Goal: Entertainment & Leisure: Consume media (video, audio)

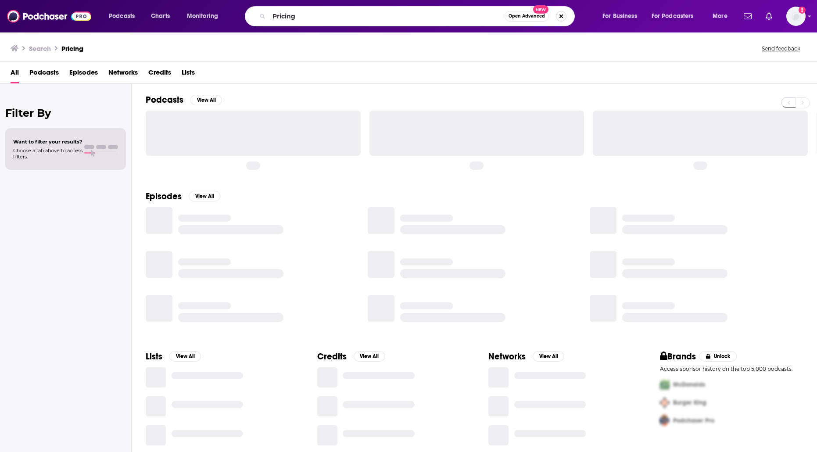
click at [563, 18] on button "Search podcasts, credits, & more..." at bounding box center [561, 16] width 11 height 11
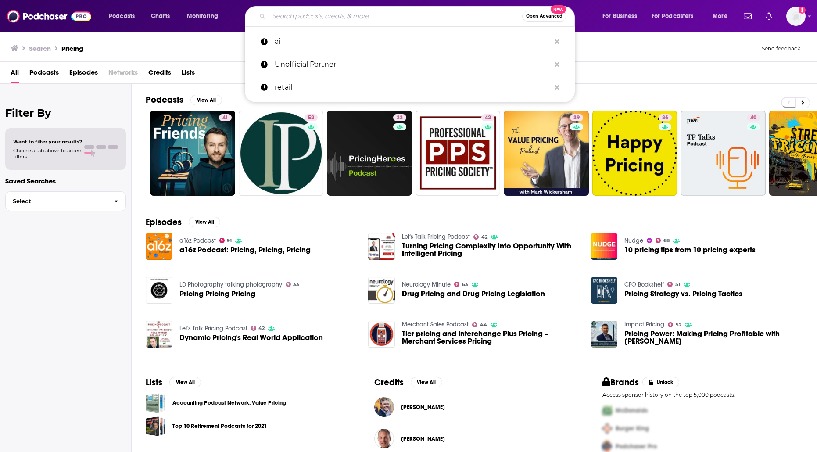
click at [453, 18] on input "Search podcasts, credits, & more..." at bounding box center [395, 16] width 253 height 14
paste input "onverteo"
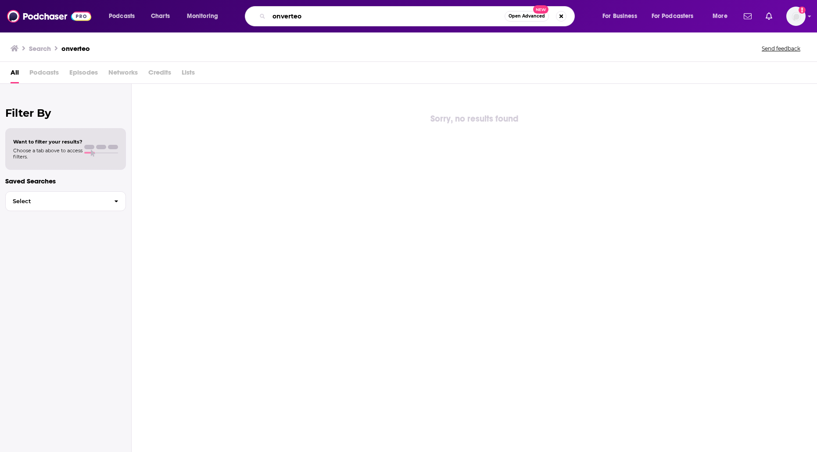
click at [273, 16] on input "onverteo" at bounding box center [387, 16] width 236 height 14
type input "converteo"
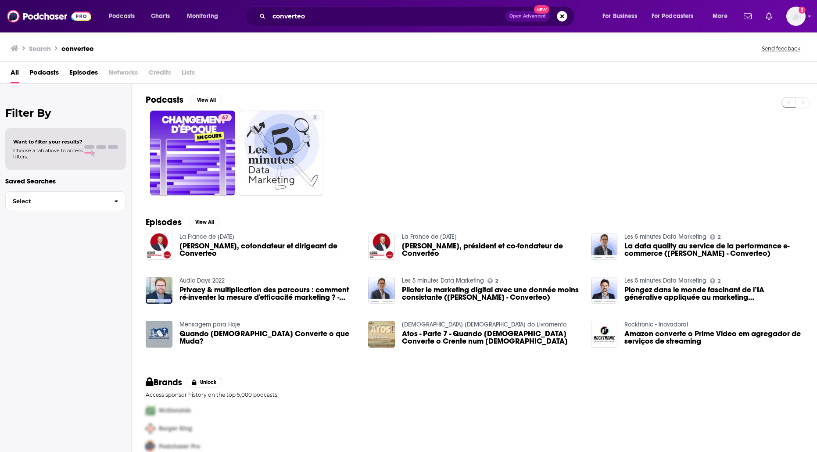
click at [197, 94] on div "Podcasts View All 67 2" at bounding box center [482, 145] width 672 height 122
click at [197, 95] on button "View All" at bounding box center [207, 100] width 32 height 11
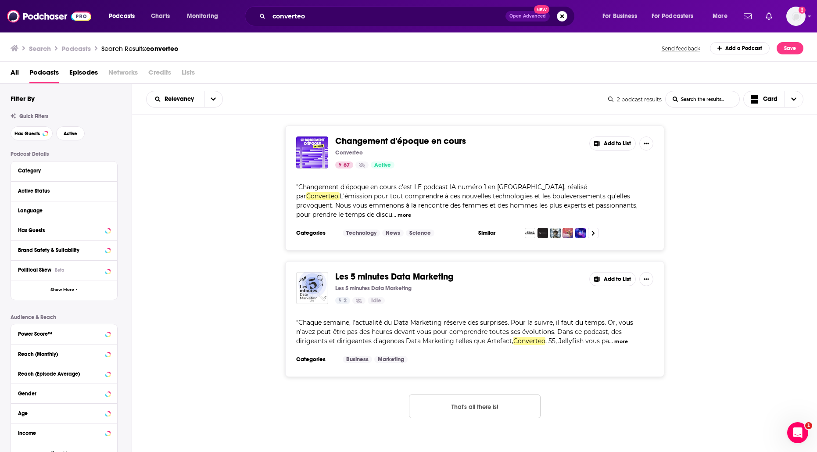
click at [454, 143] on span "Changement d'époque en cours" at bounding box center [400, 141] width 131 height 11
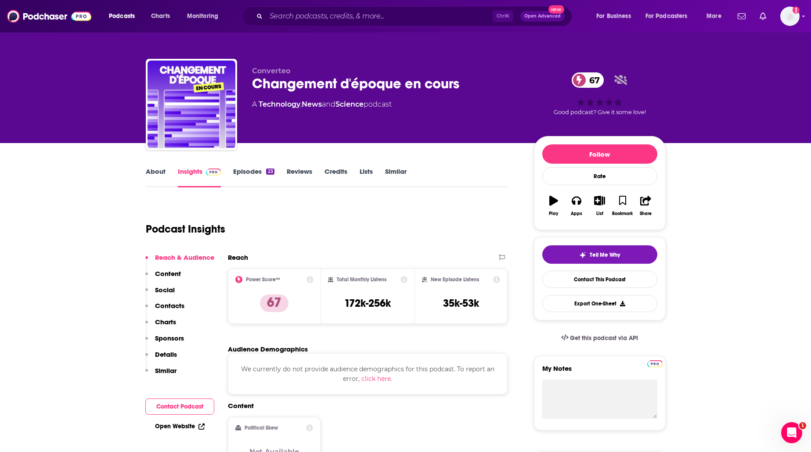
drag, startPoint x: 454, startPoint y: 143, endPoint x: 485, endPoint y: 119, distance: 39.2
click at [485, 119] on div "Converteo Changement d'époque en cours 67 A Technology , News and Science podca…" at bounding box center [386, 102] width 268 height 70
click at [159, 169] on link "About" at bounding box center [156, 177] width 20 height 20
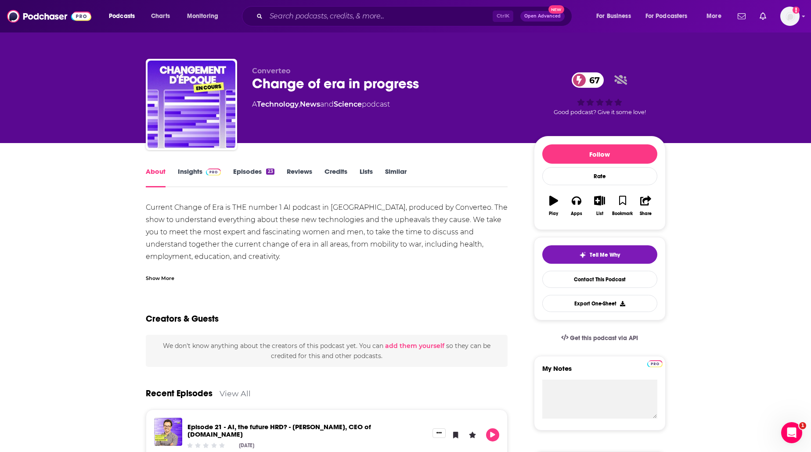
click at [151, 276] on div "Show More" at bounding box center [160, 277] width 29 height 8
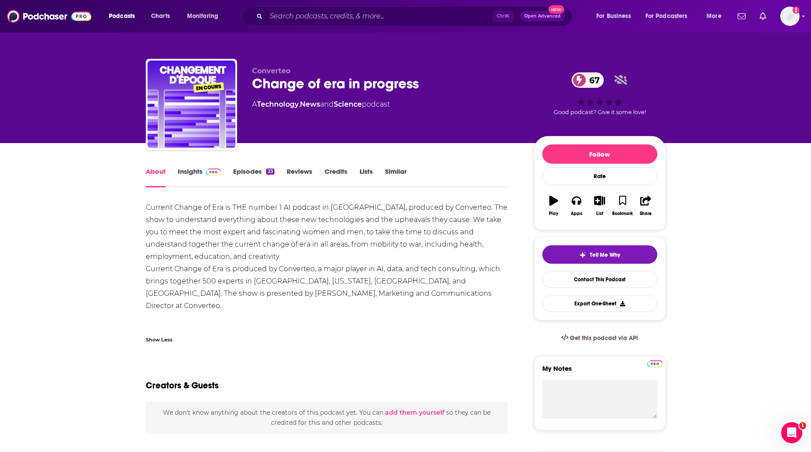
click at [193, 173] on font "Insights" at bounding box center [190, 171] width 25 height 8
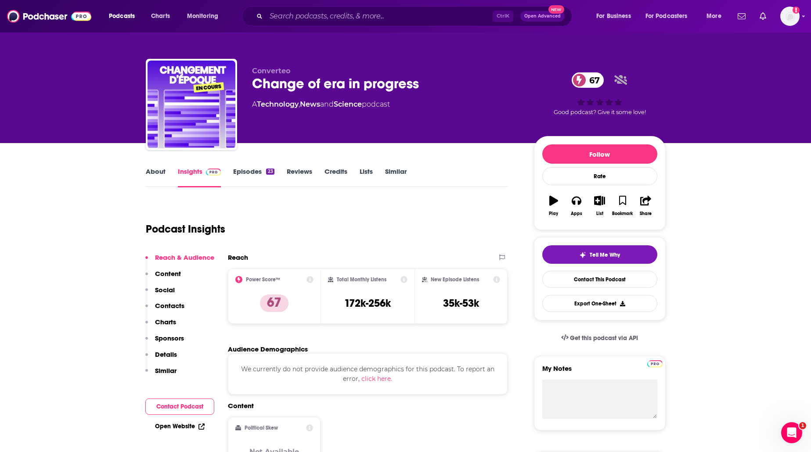
click at [247, 174] on div "About Insights Episodes 23 Reviews Credits Lists Similar" at bounding box center [327, 177] width 362 height 22
click at [247, 174] on font "Episodes" at bounding box center [247, 171] width 29 height 8
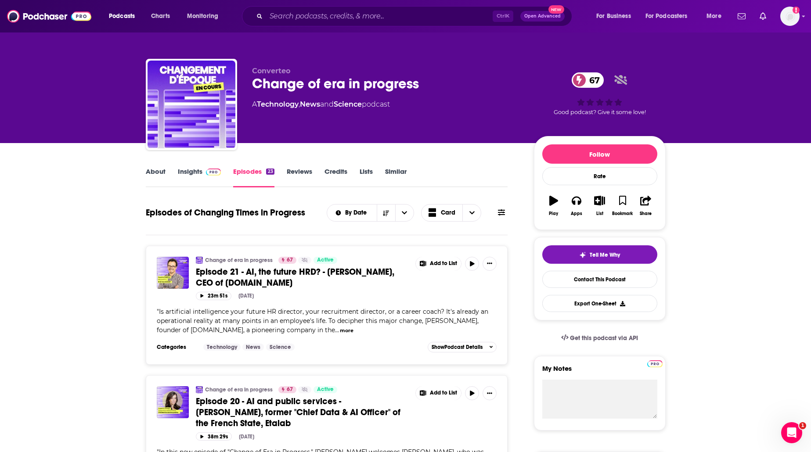
click at [242, 270] on font "Episode 21 - AI, the future HRD? - [PERSON_NAME], CEO of [DOMAIN_NAME]" at bounding box center [295, 277] width 198 height 22
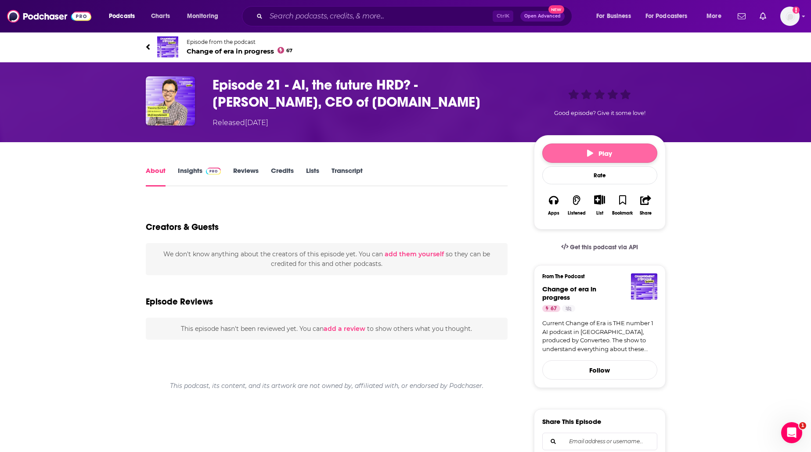
click at [568, 153] on button "Play" at bounding box center [599, 153] width 115 height 19
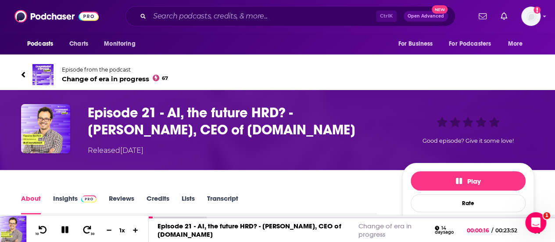
click at [20, 62] on div "Episode from the podcast Change of era in progress 67" at bounding box center [277, 74] width 526 height 35
click at [220, 220] on div "Episode 21 - AI, the future HRD? - Yassine Belfkih, CEO of Solers.io Change of …" at bounding box center [352, 231] width 406 height 22
click at [221, 217] on div "00:04:15" at bounding box center [352, 218] width 406 height 4
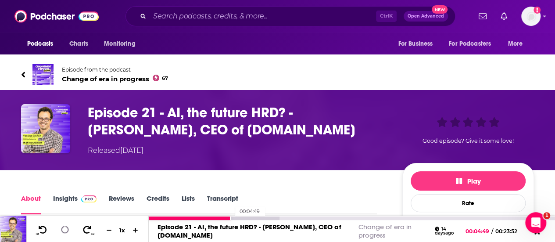
click at [230, 216] on div at bounding box center [214, 218] width 131 height 4
click at [237, 217] on div at bounding box center [214, 218] width 131 height 4
click at [241, 218] on div at bounding box center [214, 218] width 131 height 4
click at [244, 217] on div at bounding box center [233, 218] width 168 height 4
click at [246, 216] on div "00:05:42" at bounding box center [352, 218] width 406 height 4
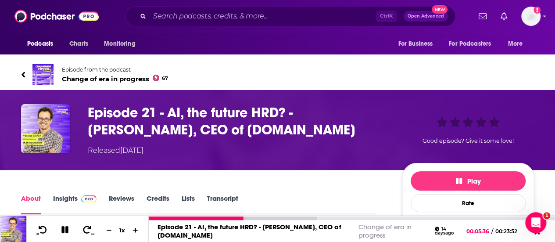
click at [249, 216] on div at bounding box center [352, 218] width 406 height 4
click at [252, 217] on div at bounding box center [233, 218] width 168 height 4
click at [259, 217] on div at bounding box center [233, 218] width 168 height 4
click at [88, 227] on icon at bounding box center [87, 229] width 9 height 8
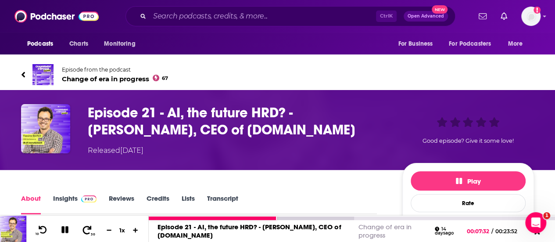
click at [88, 227] on icon at bounding box center [87, 229] width 9 height 8
click at [65, 230] on icon at bounding box center [65, 230] width 8 height 8
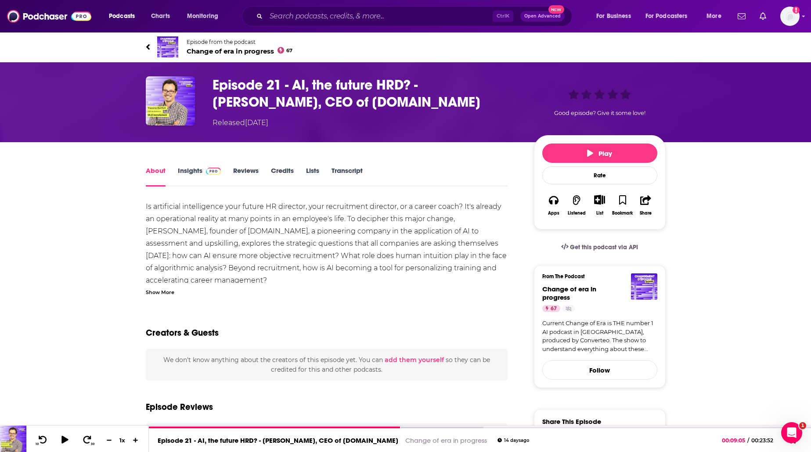
click at [186, 173] on font "Insights" at bounding box center [190, 170] width 25 height 8
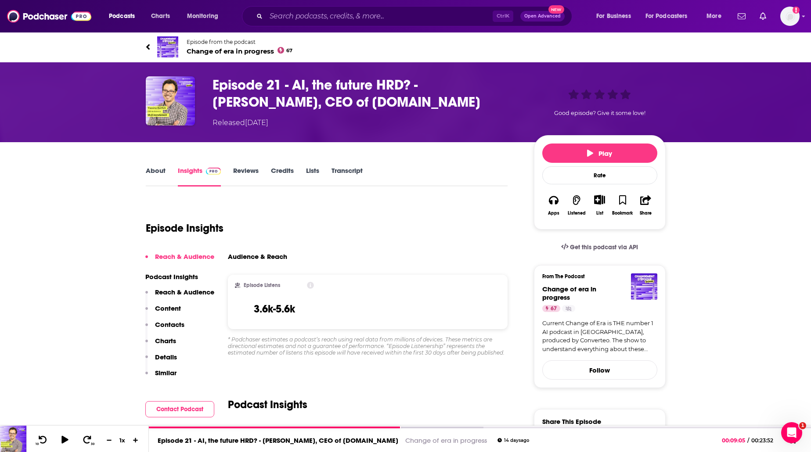
click at [150, 43] on link "Episode from the podcast Change of era in progress 67" at bounding box center [276, 46] width 260 height 21
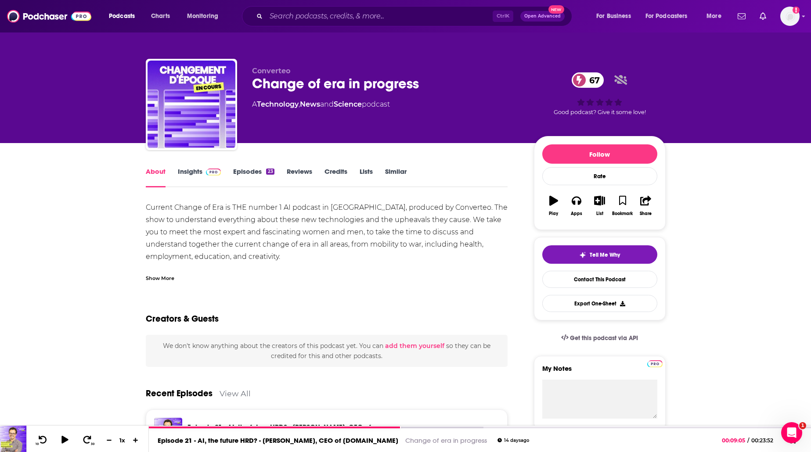
click at [258, 174] on font "Episodes" at bounding box center [247, 171] width 29 height 8
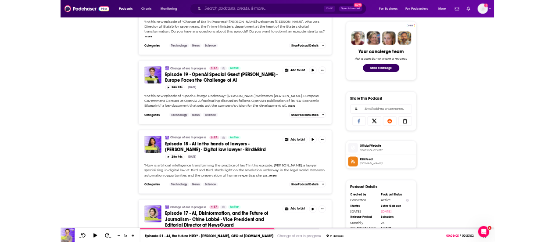
scroll to position [615, 0]
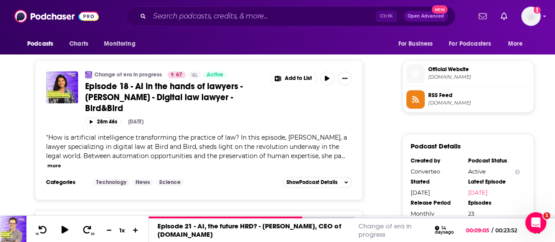
click at [86, 81] on font "Episode 18 - AI in the hands of lawyers - Sacha Bettach - Digital law lawyer - …" at bounding box center [164, 97] width 158 height 33
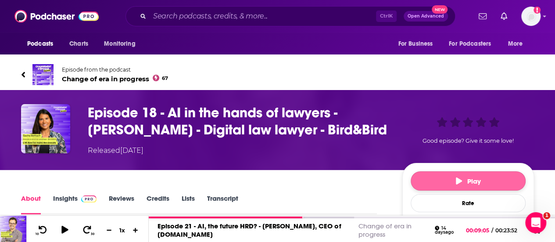
click at [420, 180] on button "Play" at bounding box center [468, 180] width 115 height 19
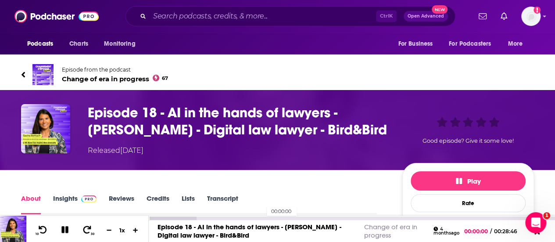
click at [262, 217] on div "00:00:00" at bounding box center [352, 218] width 406 height 4
click at [68, 223] on div at bounding box center [69, 229] width 22 height 14
click at [227, 220] on div "Episode 18 - AI in the hands of lawyers - Sacha Bettach - Digital law lawyer - …" at bounding box center [352, 231] width 406 height 22
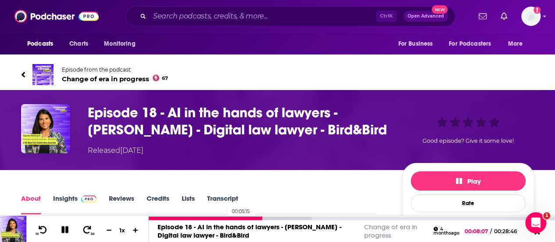
click at [222, 217] on div at bounding box center [206, 218] width 115 height 4
click at [70, 226] on button at bounding box center [65, 230] width 15 height 11
click at [70, 227] on button at bounding box center [65, 230] width 17 height 12
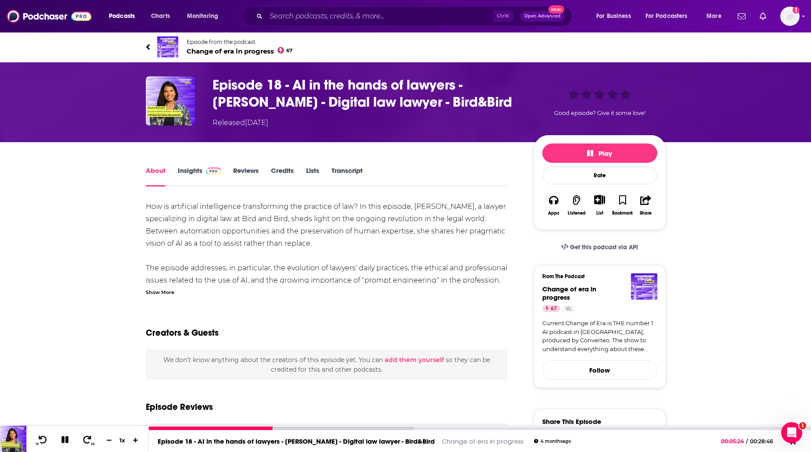
click at [61, 442] on icon at bounding box center [65, 440] width 10 height 8
click at [139, 45] on div "Episode from the podcast Change of era in progress 67 Next Episode" at bounding box center [405, 46] width 533 height 35
click at [147, 48] on icon at bounding box center [148, 47] width 4 height 9
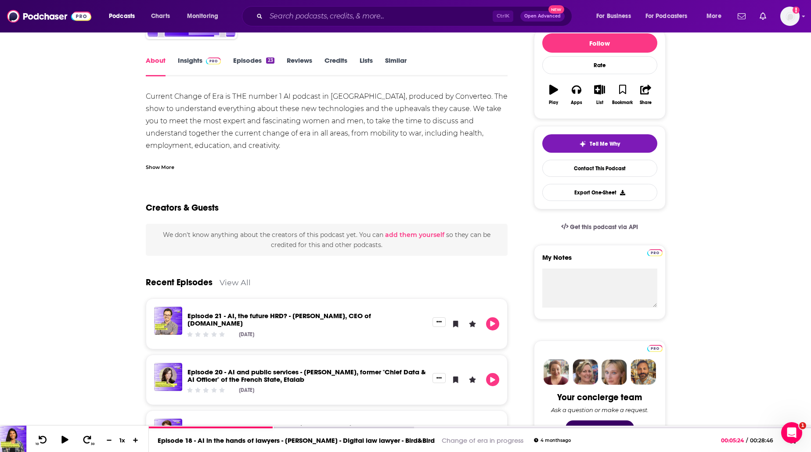
scroll to position [88, 0]
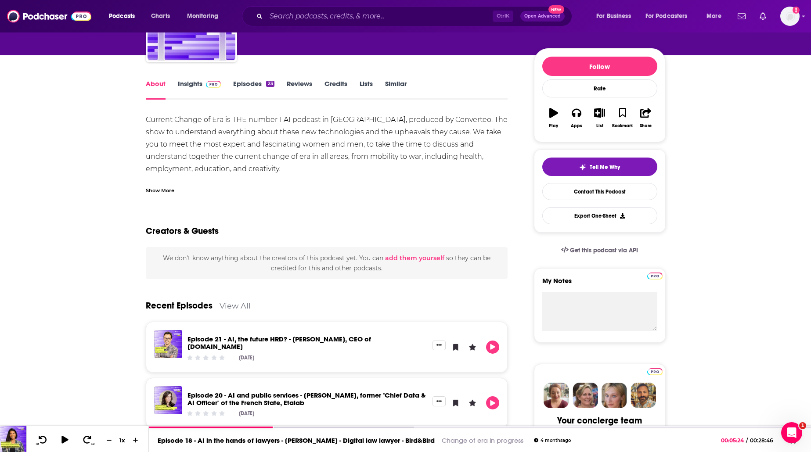
click at [247, 91] on link "Episodes 23" at bounding box center [253, 89] width 41 height 20
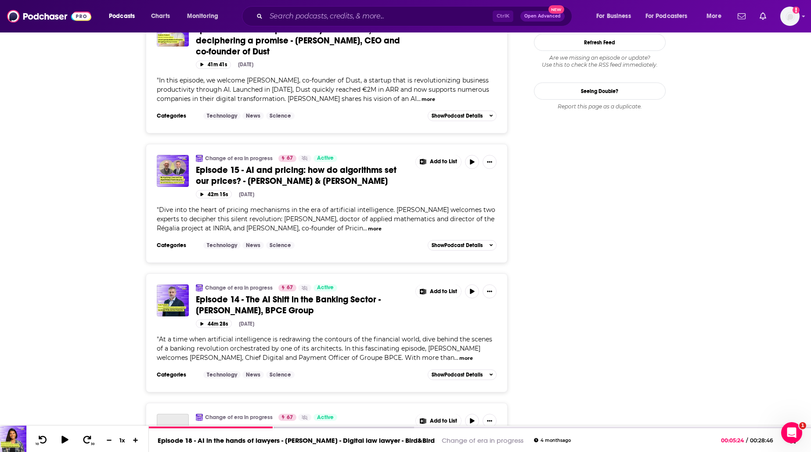
scroll to position [922, 0]
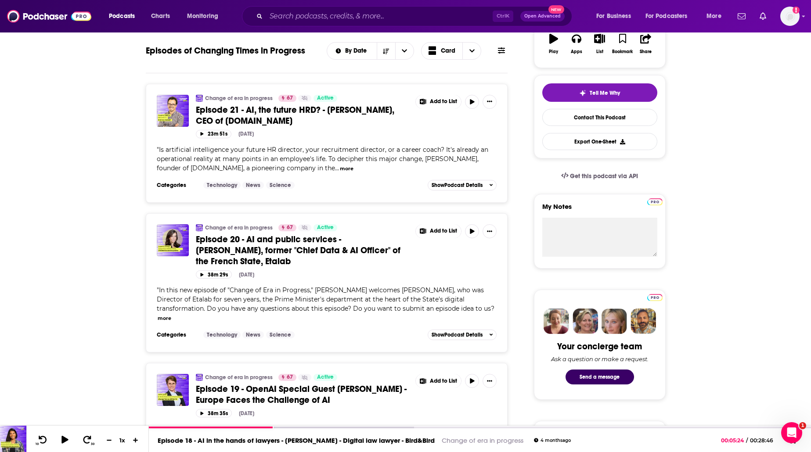
scroll to position [0, 0]
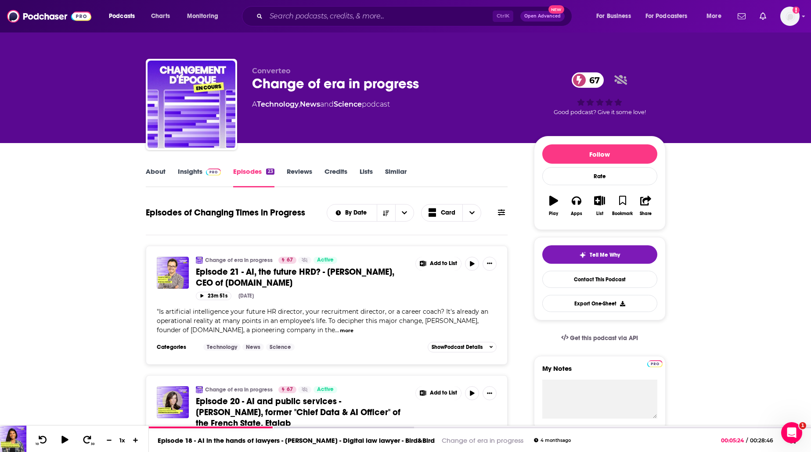
click at [180, 168] on font "Insights" at bounding box center [190, 171] width 25 height 8
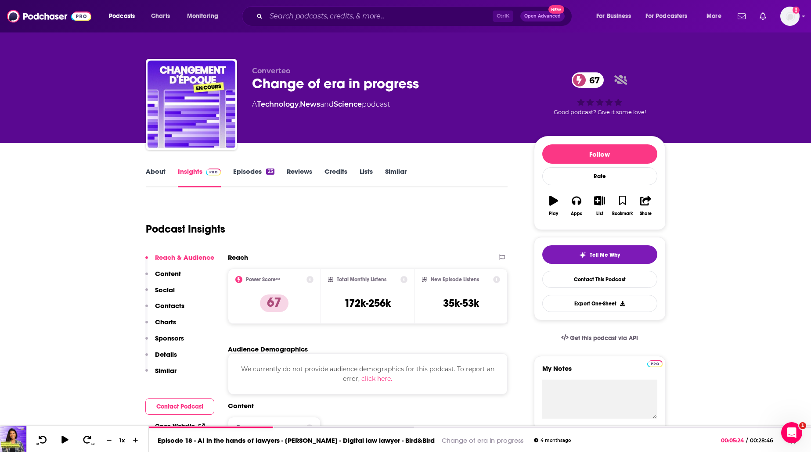
click at [255, 180] on link "Episodes 23" at bounding box center [253, 177] width 41 height 20
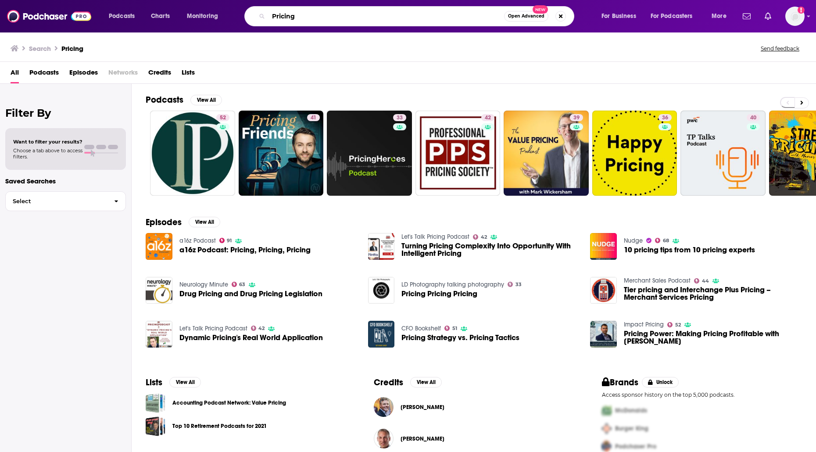
drag, startPoint x: 342, startPoint y: 17, endPoint x: 238, endPoint y: 14, distance: 103.2
click at [238, 14] on div "Podcasts Charts Monitoring Pricing Open Advanced New For Business For Podcaster…" at bounding box center [419, 16] width 633 height 20
paste input "Converteo"
type input "Converteo"
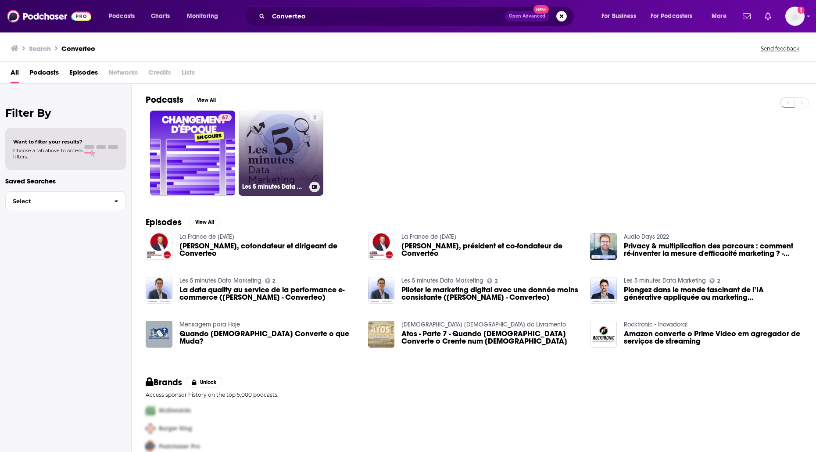
click at [269, 151] on link "2 Les 5 minutes Data Marketing" at bounding box center [281, 153] width 85 height 85
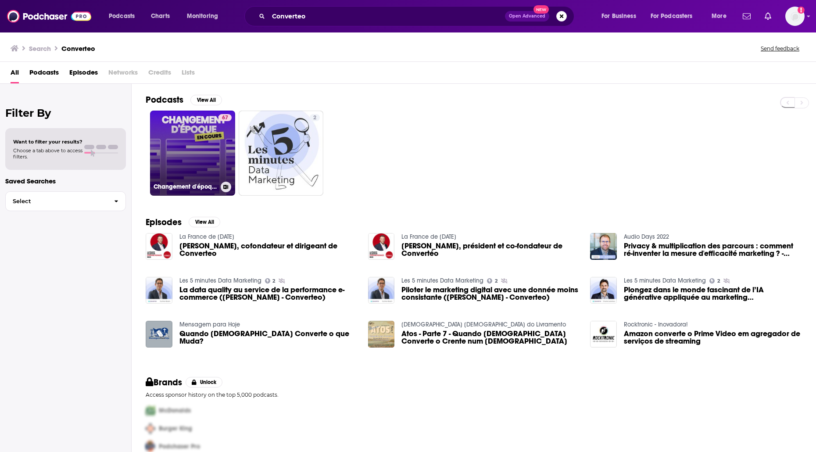
click at [185, 140] on link "67 Changement d'époque en cours" at bounding box center [192, 153] width 85 height 85
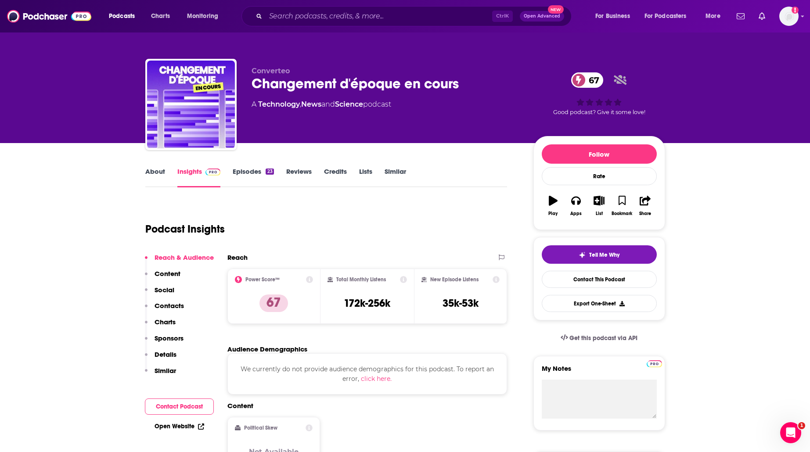
click at [148, 174] on link "About" at bounding box center [155, 177] width 20 height 20
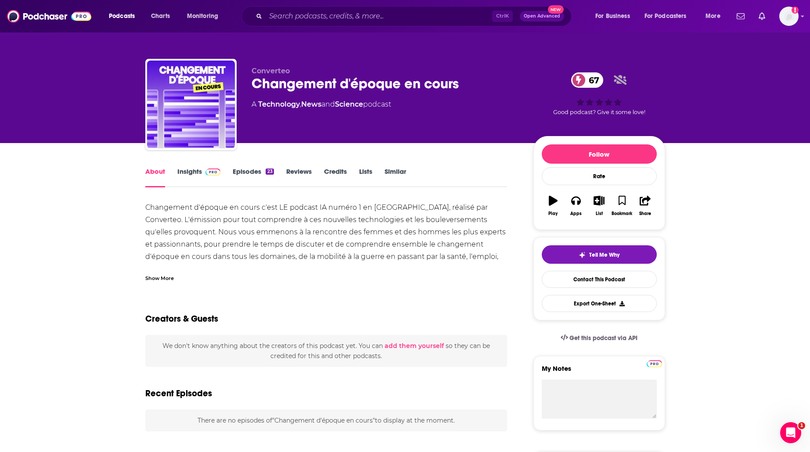
click at [181, 263] on div "Changement d'époque en cours c'est LE podcast IA numéro 1 en [GEOGRAPHIC_DATA],…" at bounding box center [326, 241] width 362 height 80
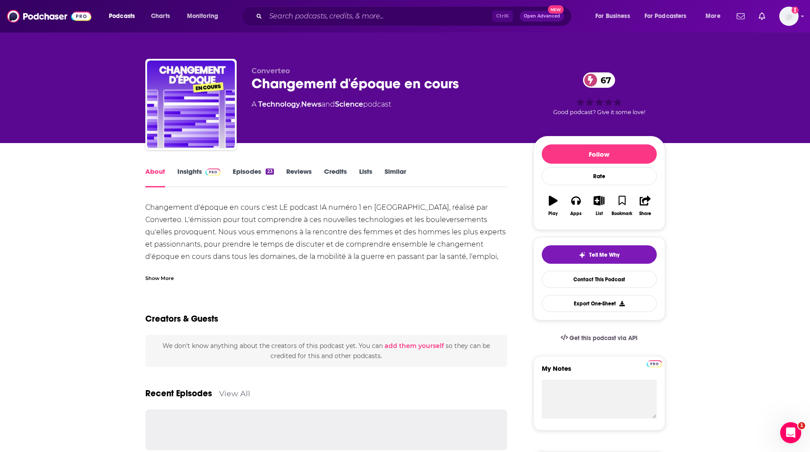
click at [171, 271] on div "Show More" at bounding box center [326, 274] width 362 height 15
